Goal: Task Accomplishment & Management: Manage account settings

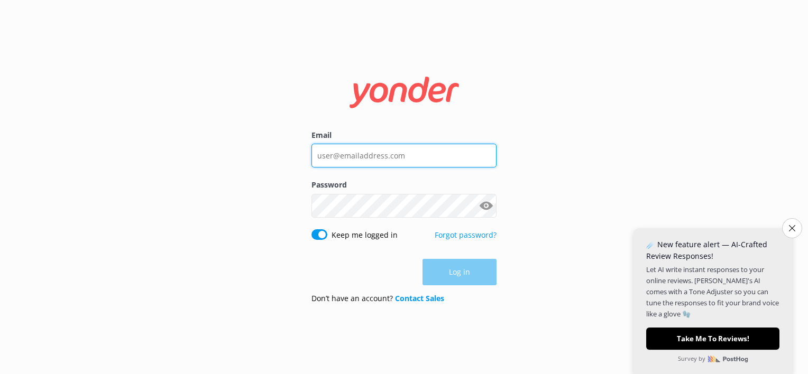
click at [363, 161] on input "Email" at bounding box center [403, 156] width 185 height 24
type input "[EMAIL_ADDRESS][DOMAIN_NAME]"
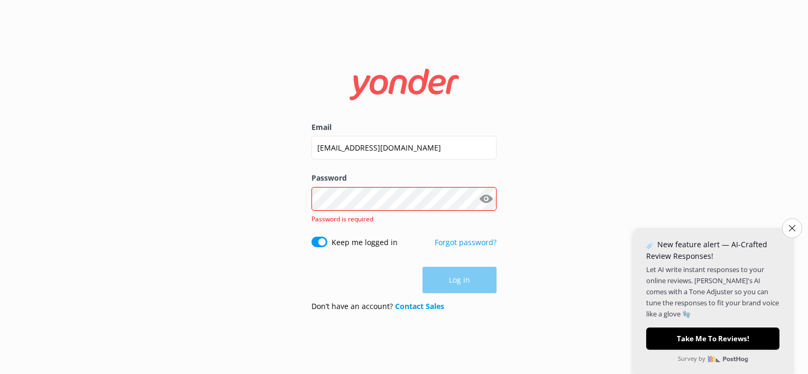
click at [368, 167] on div "Email [EMAIL_ADDRESS][DOMAIN_NAME]" at bounding box center [403, 147] width 185 height 51
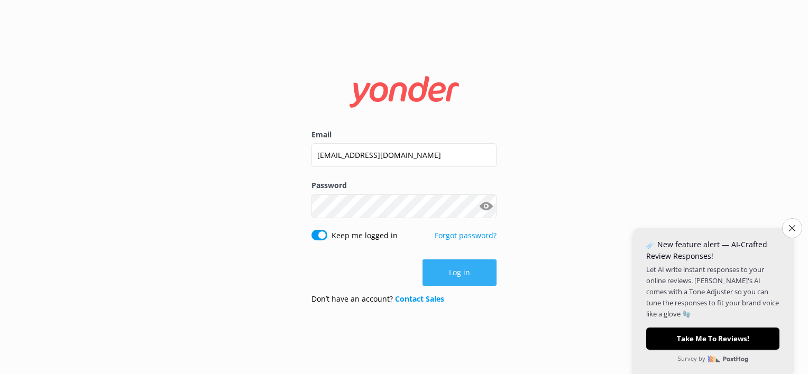
click at [474, 278] on button "Log in" at bounding box center [459, 273] width 74 height 26
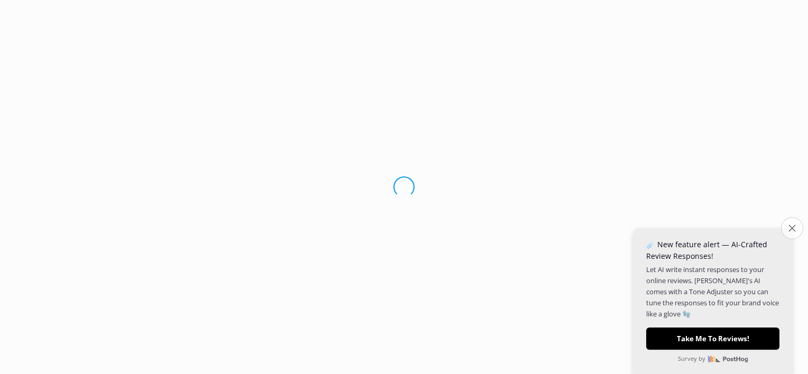
click at [793, 230] on icon "Close survey" at bounding box center [791, 228] width 7 height 7
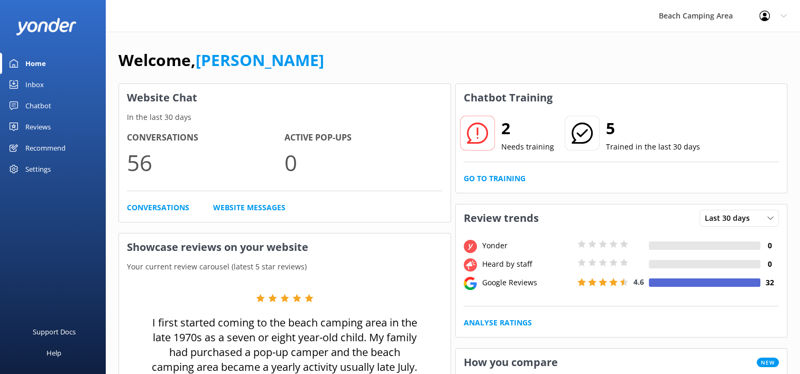
click at [501, 137] on h2 "2" at bounding box center [527, 128] width 53 height 25
click at [14, 101] on use at bounding box center [14, 105] width 8 height 8
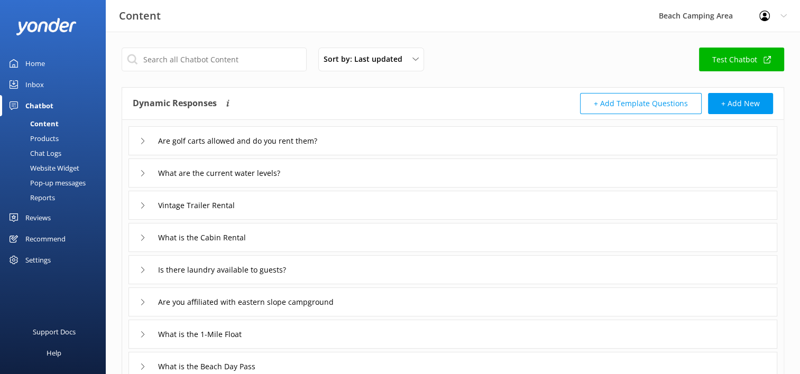
click at [40, 155] on div "Chat Logs" at bounding box center [33, 153] width 55 height 15
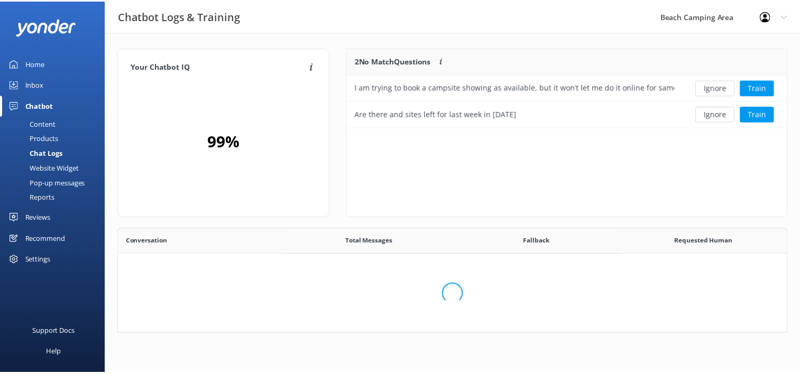
scroll to position [8, 8]
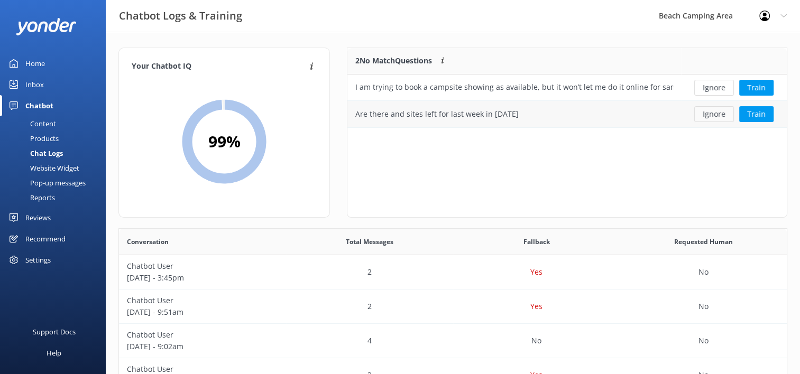
click at [710, 118] on button "Ignore" at bounding box center [714, 114] width 40 height 16
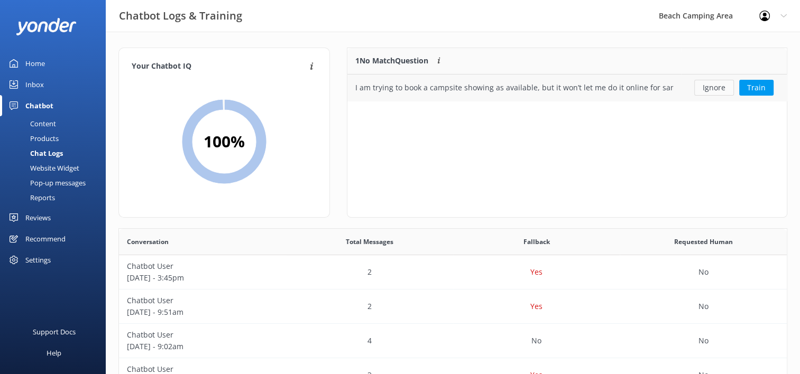
click at [710, 87] on button "Ignore" at bounding box center [714, 88] width 40 height 16
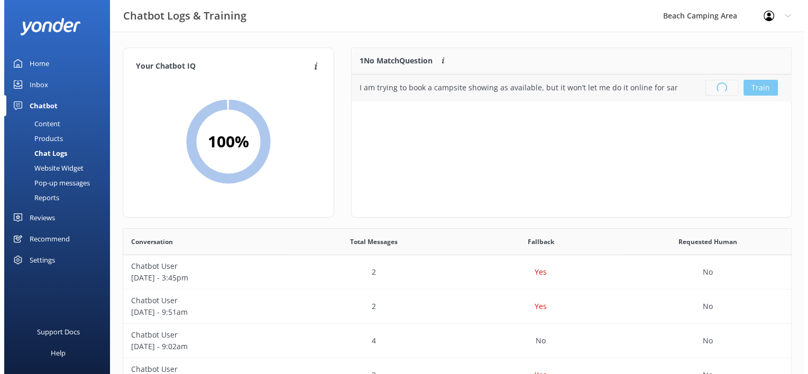
scroll to position [124, 431]
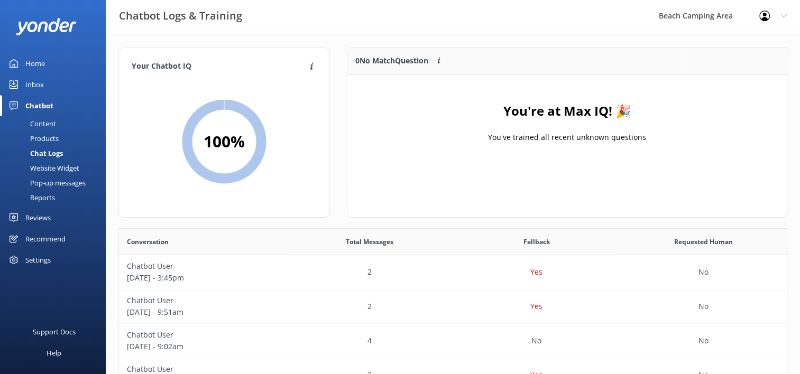
click at [36, 85] on div "Inbox" at bounding box center [34, 84] width 19 height 21
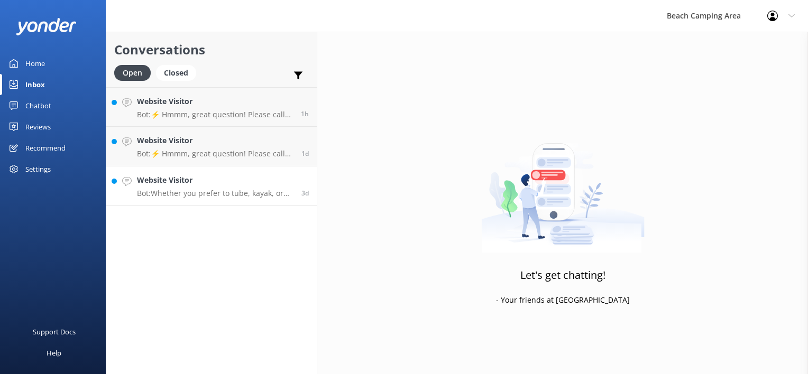
click at [191, 192] on p "Bot: Whether you prefer to tube, kayak, or canoe, you can launch your Saco Rive…" at bounding box center [215, 194] width 156 height 10
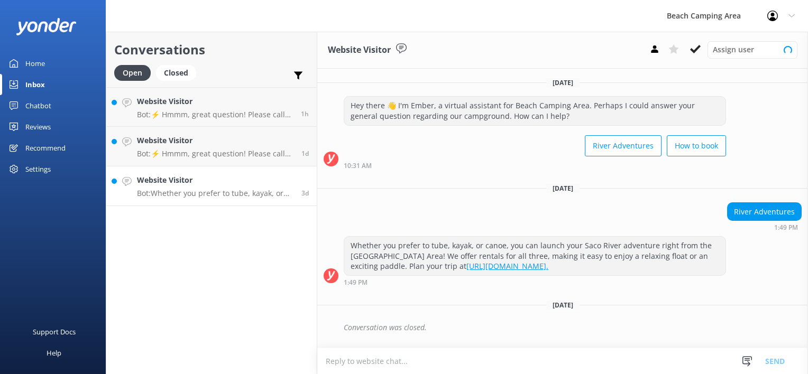
scroll to position [187, 0]
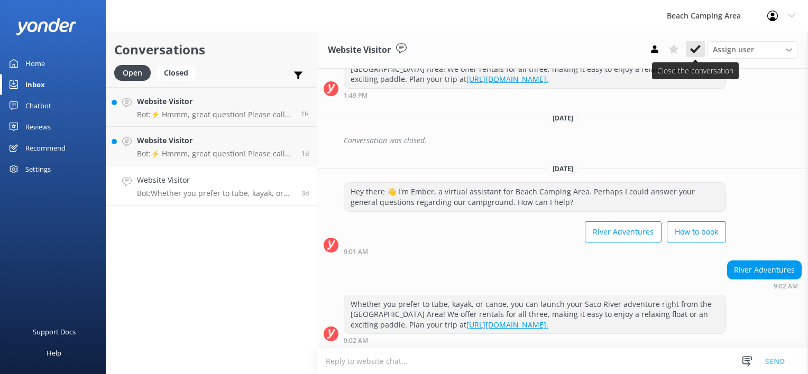
click at [691, 51] on icon at bounding box center [695, 49] width 11 height 11
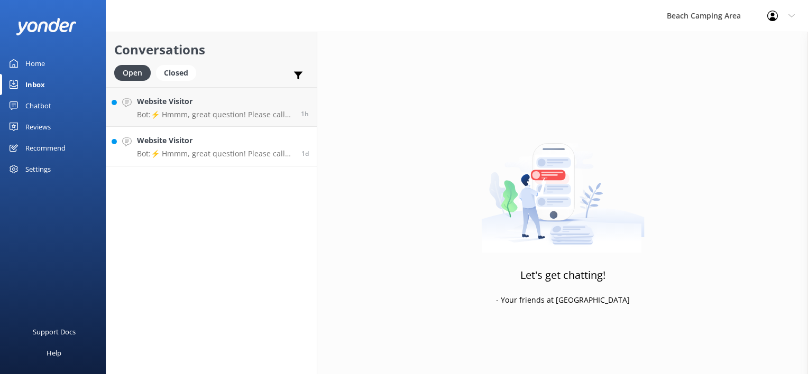
click at [197, 151] on p "Bot: ⚡ Hmmm, great question! Please call our front office at [PHONE_NUMBER] or …" at bounding box center [215, 154] width 156 height 10
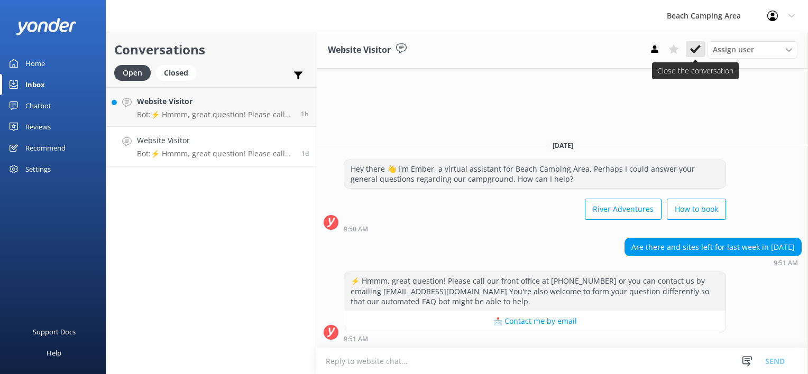
click at [695, 49] on icon at bounding box center [695, 49] width 11 height 11
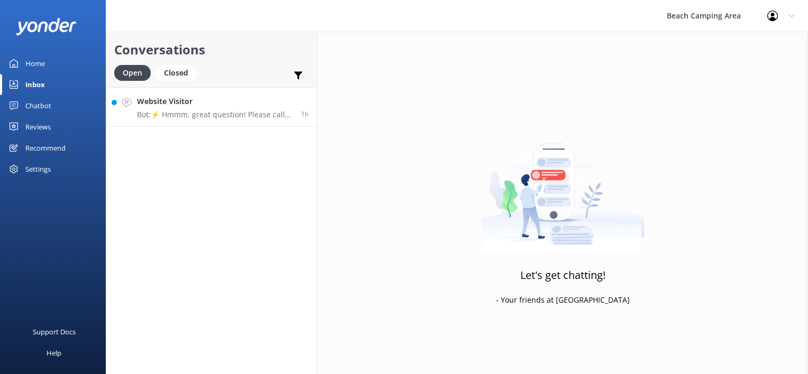
click at [221, 106] on h4 "Website Visitor" at bounding box center [215, 102] width 156 height 12
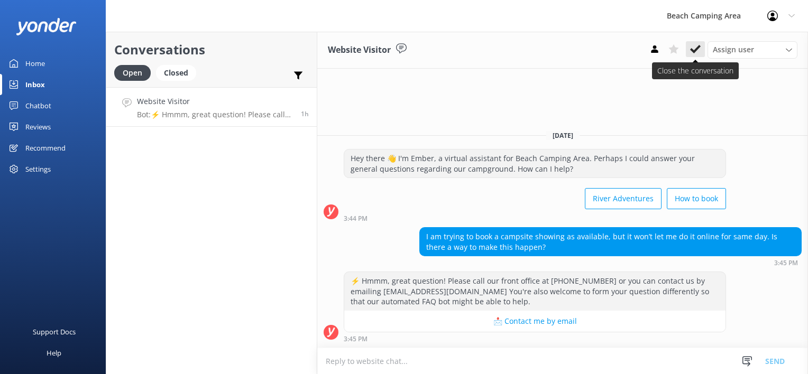
click at [696, 51] on icon at bounding box center [695, 49] width 11 height 11
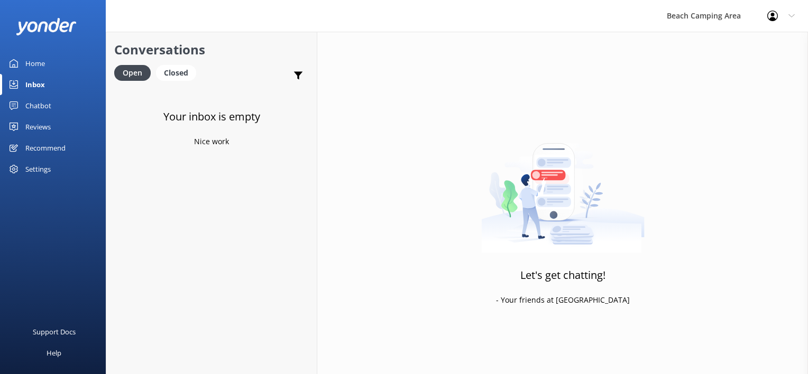
click at [20, 104] on link "Chatbot" at bounding box center [53, 105] width 106 height 21
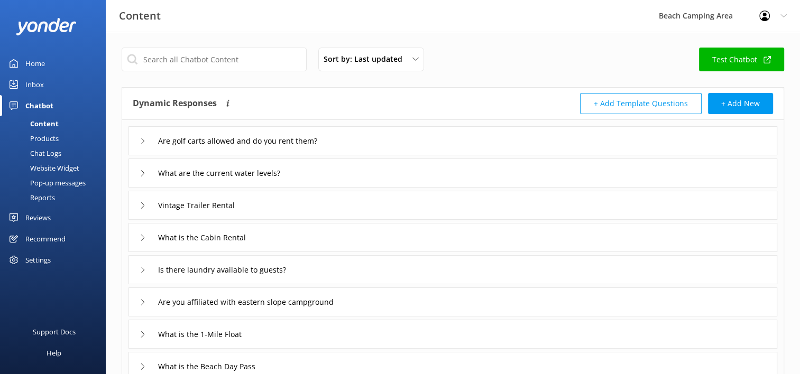
click at [44, 183] on div "Pop-up messages" at bounding box center [45, 182] width 79 height 15
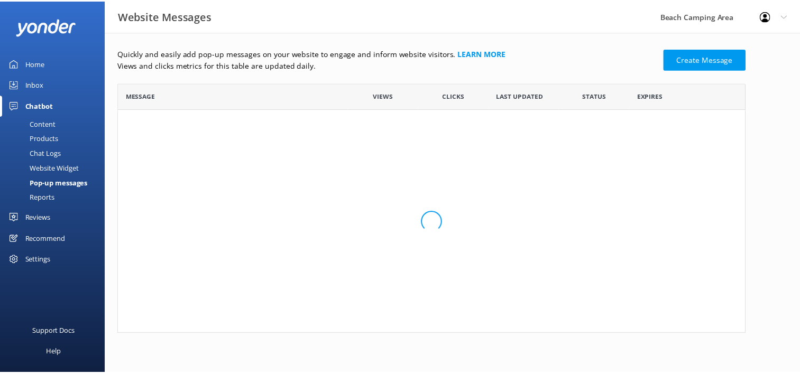
scroll to position [63, 626]
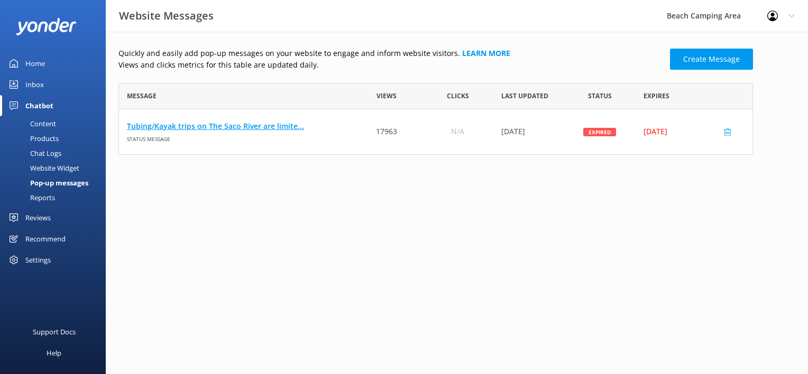
click at [195, 128] on link "Tubing/Kayak trips on The Saco River are limite..." at bounding box center [235, 127] width 216 height 12
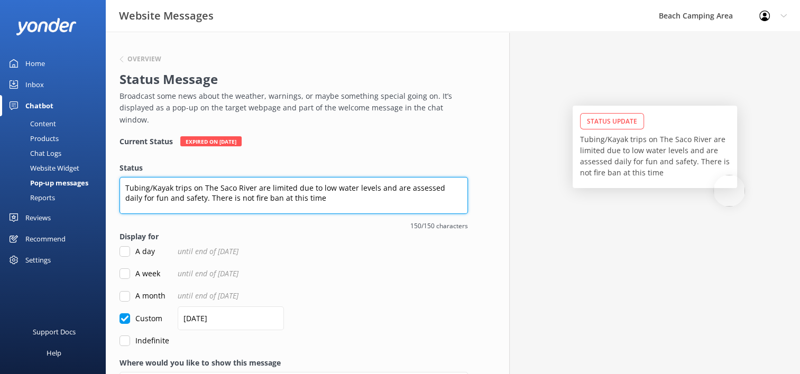
click at [309, 189] on textarea "Tubing/Kayak trips on The Saco River are limited due to low water levels and ar…" at bounding box center [293, 195] width 348 height 37
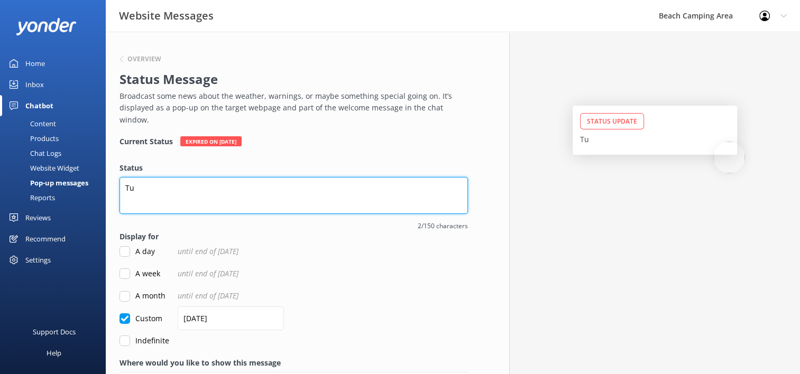
type textarea "T"
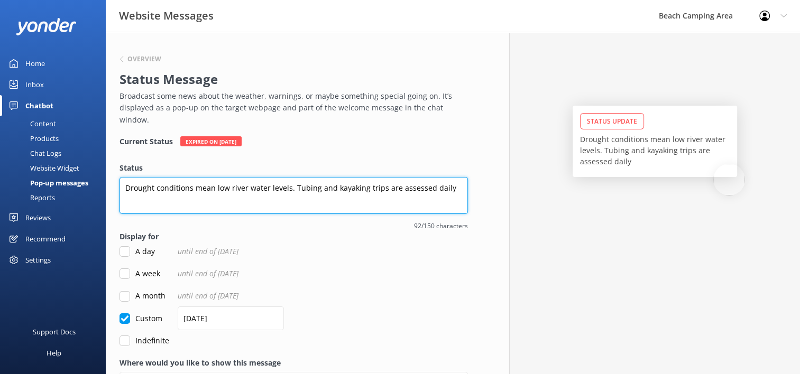
click at [445, 177] on textarea "Drought conditions mean low river water levels. Tubing and kayaking trips are a…" at bounding box center [293, 195] width 348 height 37
click at [288, 177] on textarea "Drought conditions mean low river water levels. Tubing and kayaking trips are a…" at bounding box center [293, 195] width 348 height 37
click at [364, 177] on textarea "Tubing and kayaking trips are assessed daily due to low water levels." at bounding box center [293, 195] width 348 height 37
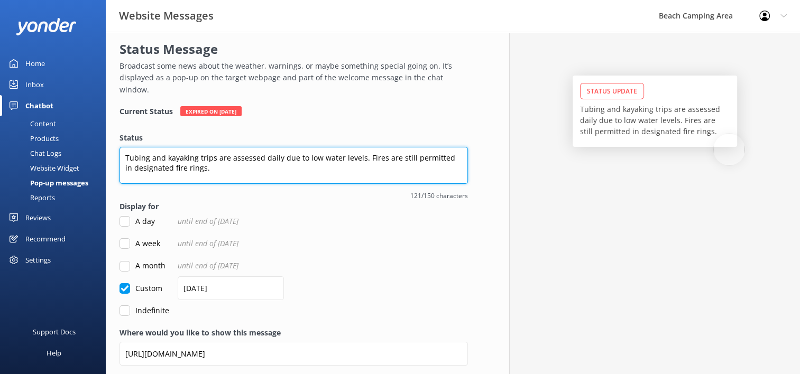
scroll to position [53, 0]
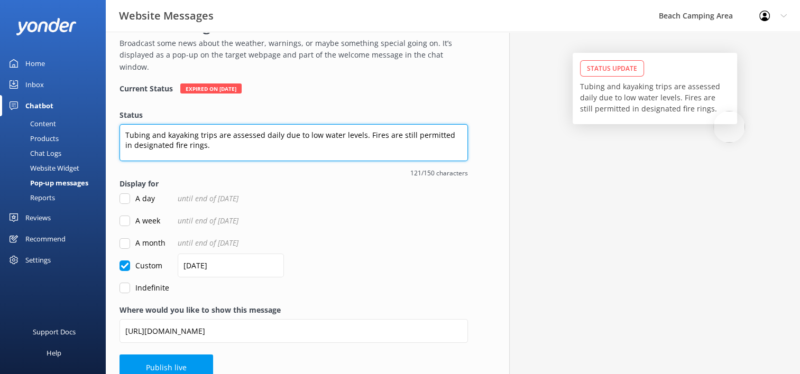
type textarea "Tubing and kayaking trips are assessed daily due to low water levels. Fires are…"
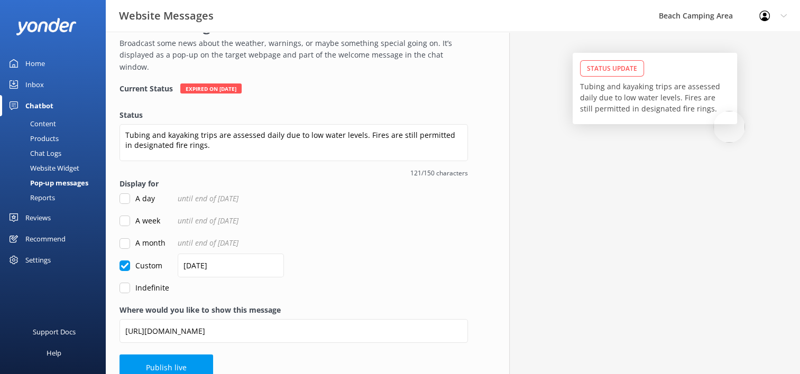
click at [126, 216] on input "A week" at bounding box center [124, 221] width 11 height 11
checkbox input "true"
checkbox input "false"
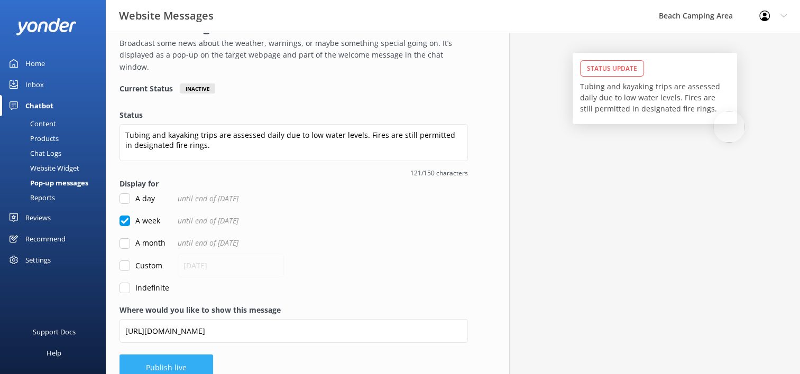
click at [155, 355] on button "Publish live" at bounding box center [166, 368] width 94 height 26
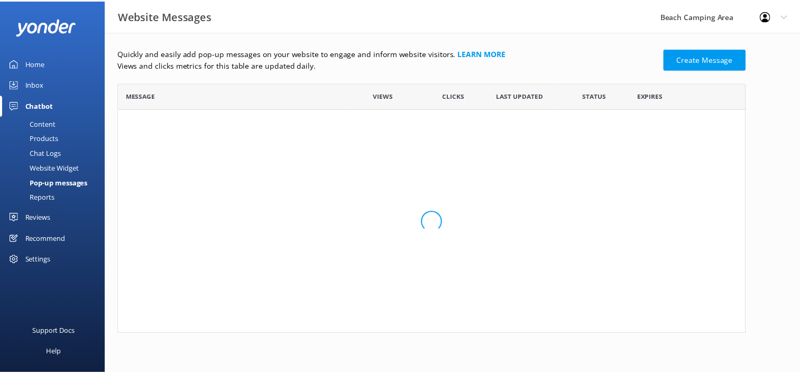
scroll to position [63, 626]
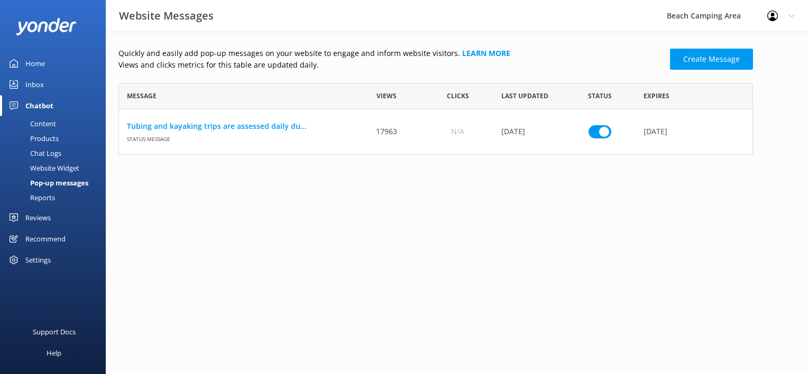
click at [39, 64] on div "Home" at bounding box center [35, 63] width 20 height 21
